Goal: Find contact information: Find contact information

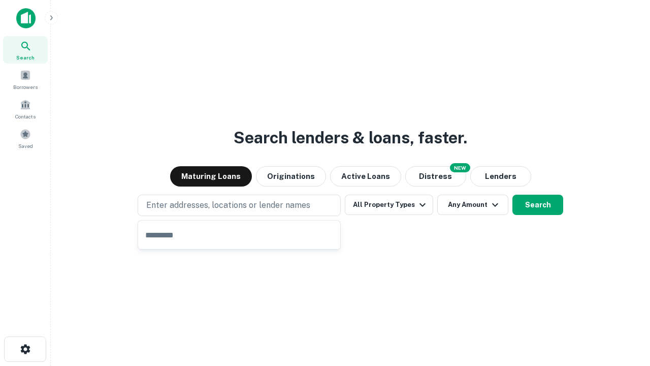
type input "**********"
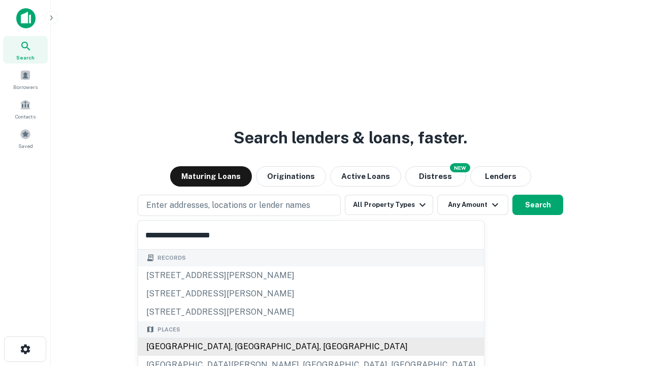
click at [243, 346] on div "Santa Monica, CA, USA" at bounding box center [311, 346] width 346 height 18
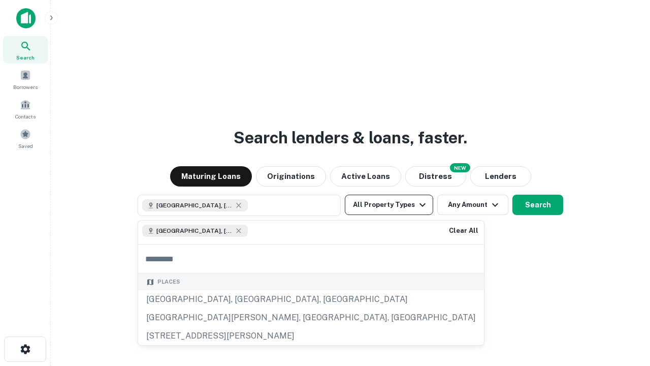
click at [389, 205] on button "All Property Types" at bounding box center [389, 205] width 88 height 20
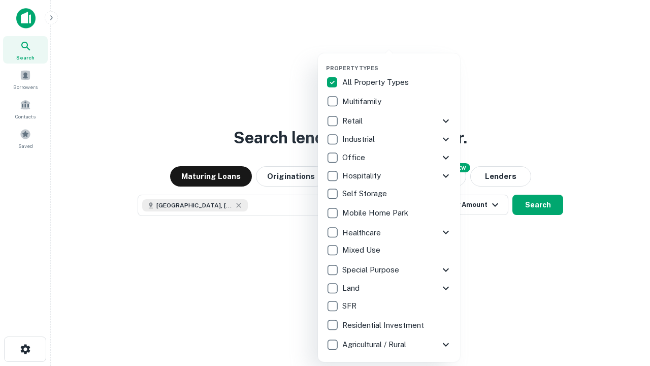
click at [397, 61] on button "button" at bounding box center [397, 61] width 142 height 1
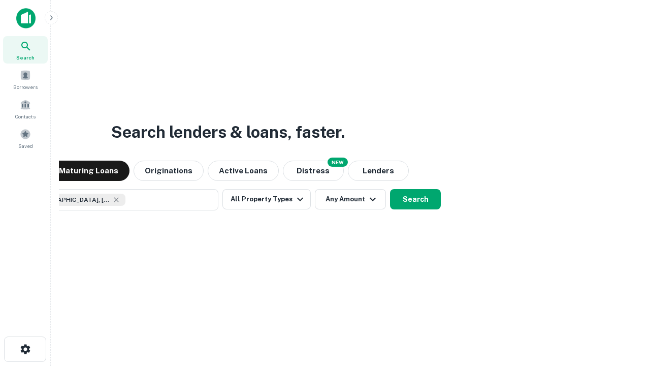
scroll to position [16, 0]
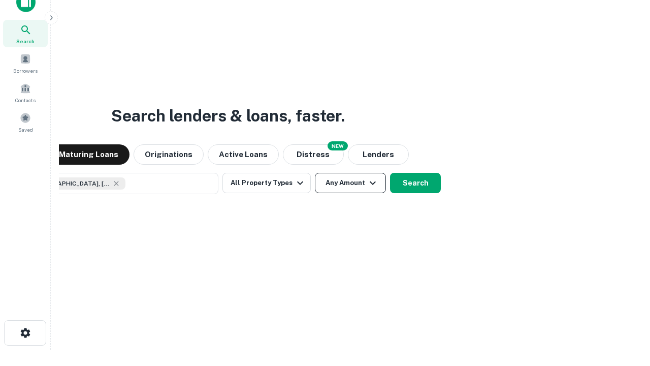
click at [315, 173] on button "Any Amount" at bounding box center [350, 183] width 71 height 20
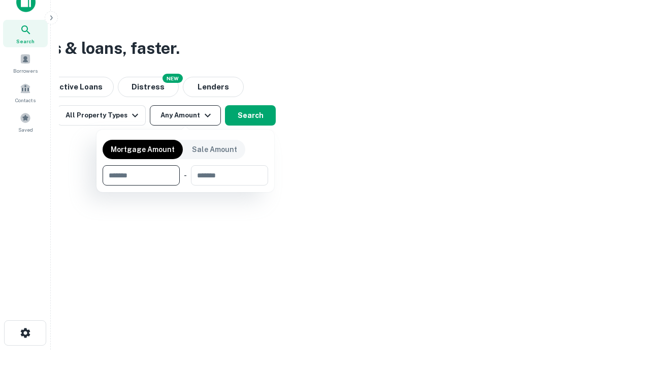
type input "*******"
click at [185, 185] on button "button" at bounding box center [186, 185] width 166 height 1
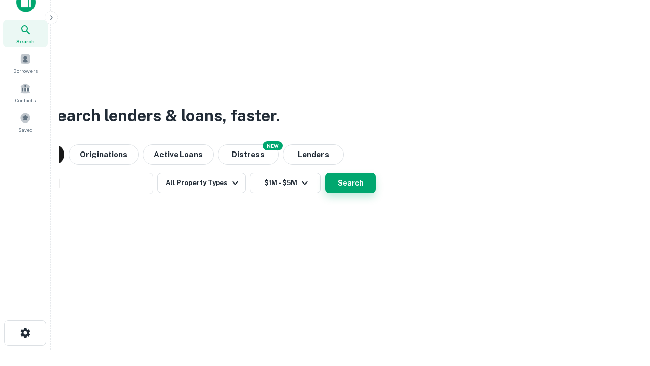
click at [325, 173] on button "Search" at bounding box center [350, 183] width 51 height 20
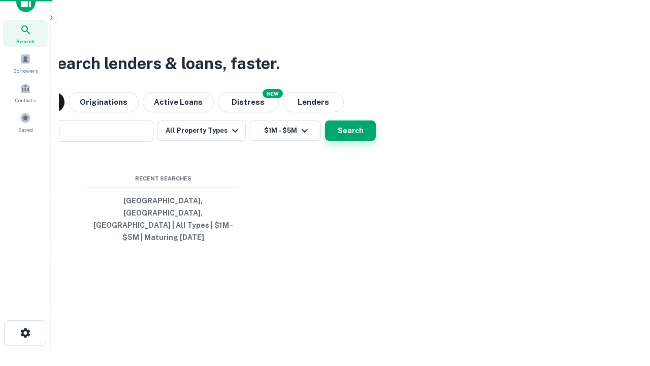
scroll to position [33, 287]
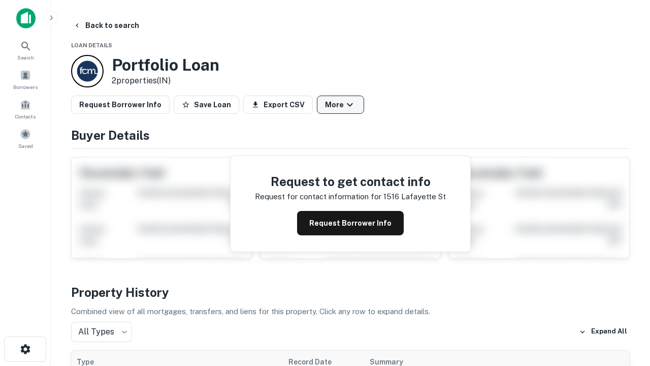
click at [340, 105] on button "More" at bounding box center [340, 104] width 47 height 18
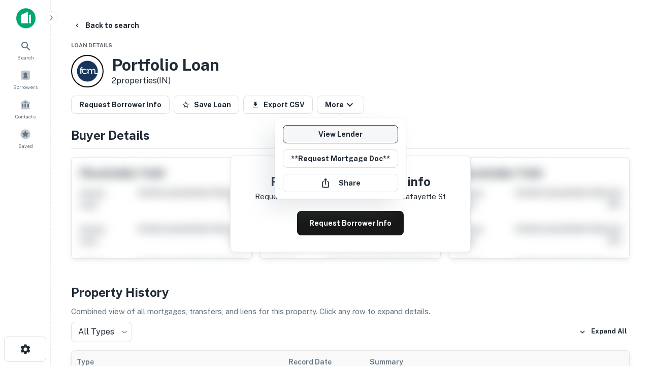
click at [340, 134] on link "View Lender" at bounding box center [340, 134] width 115 height 18
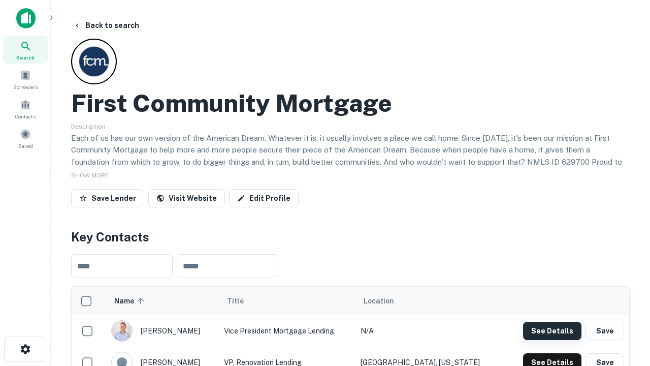
click at [552, 330] on button "See Details" at bounding box center [552, 331] width 58 height 18
